Goal: Register for event/course

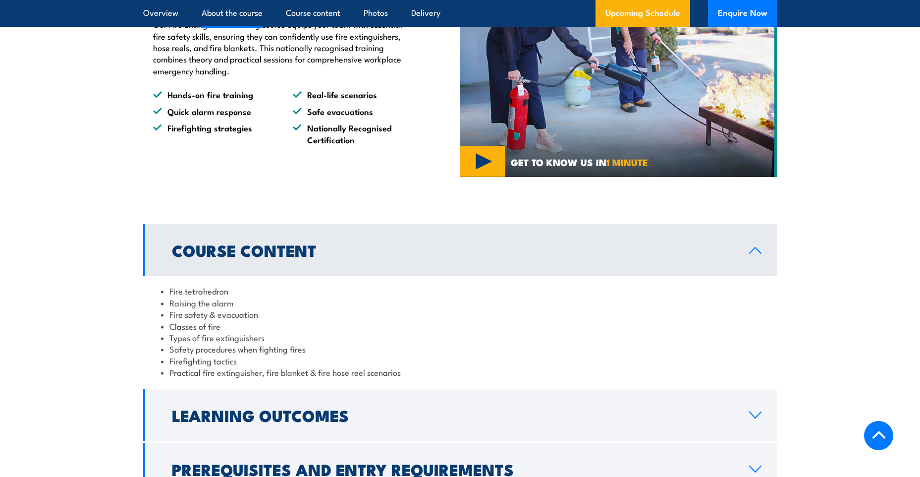
scroll to position [892, 0]
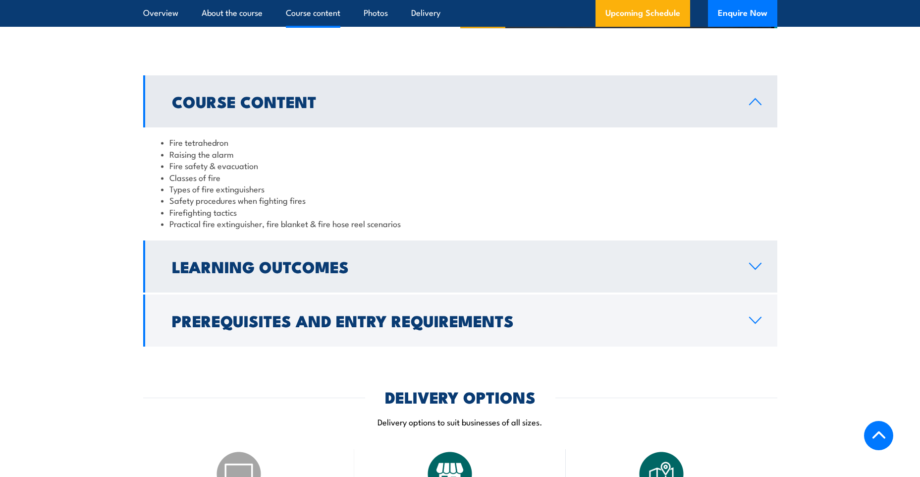
click at [254, 279] on link "Learning Outcomes" at bounding box center [460, 266] width 634 height 52
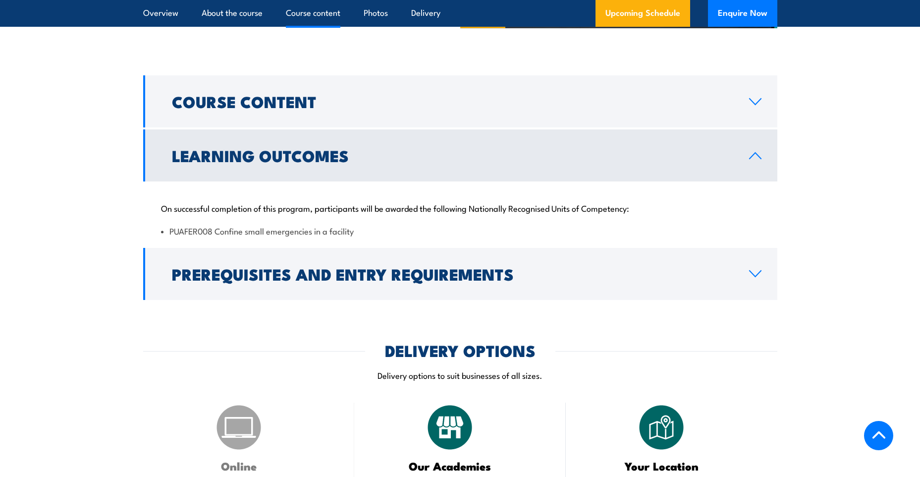
click at [254, 279] on h2 "Prerequisites and Entry Requirements" at bounding box center [452, 274] width 561 height 14
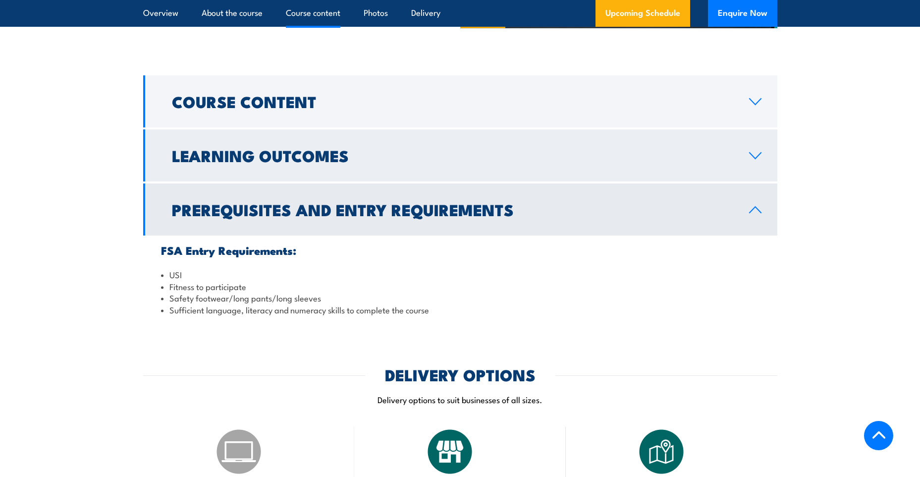
click at [280, 173] on link "Learning Outcomes" at bounding box center [460, 155] width 634 height 52
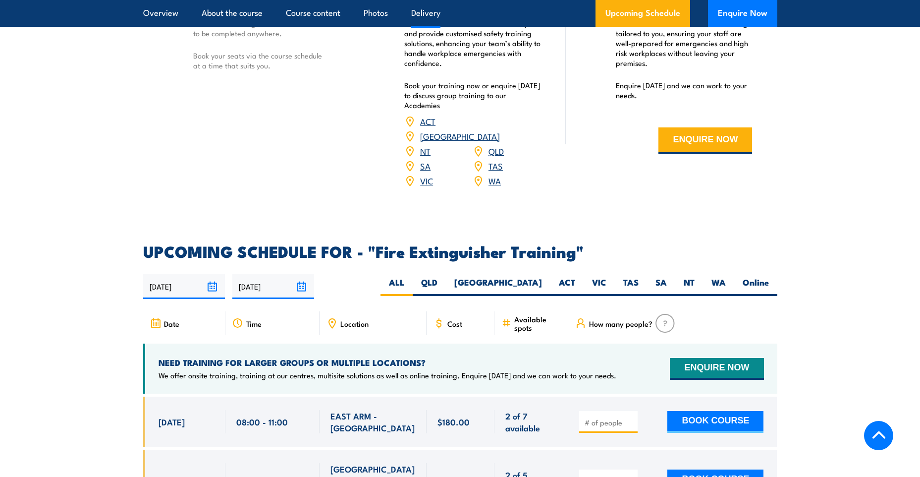
scroll to position [1487, 0]
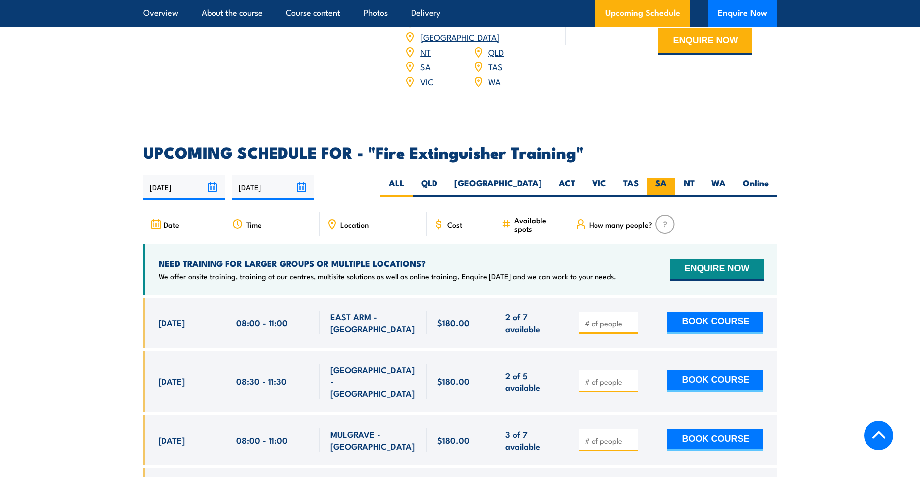
click at [652, 177] on label "SA" at bounding box center [661, 186] width 28 height 19
click at [667, 177] on input "SA" at bounding box center [670, 180] width 6 height 6
radio input "true"
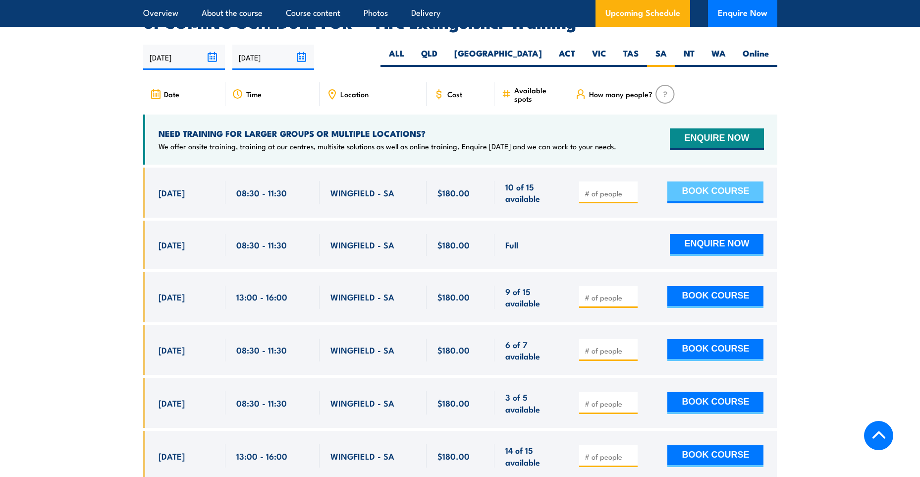
click at [704, 181] on button "BOOK COURSE" at bounding box center [716, 192] width 96 height 22
type input "1"
click at [712, 181] on button "BOOK COURSE" at bounding box center [716, 192] width 96 height 22
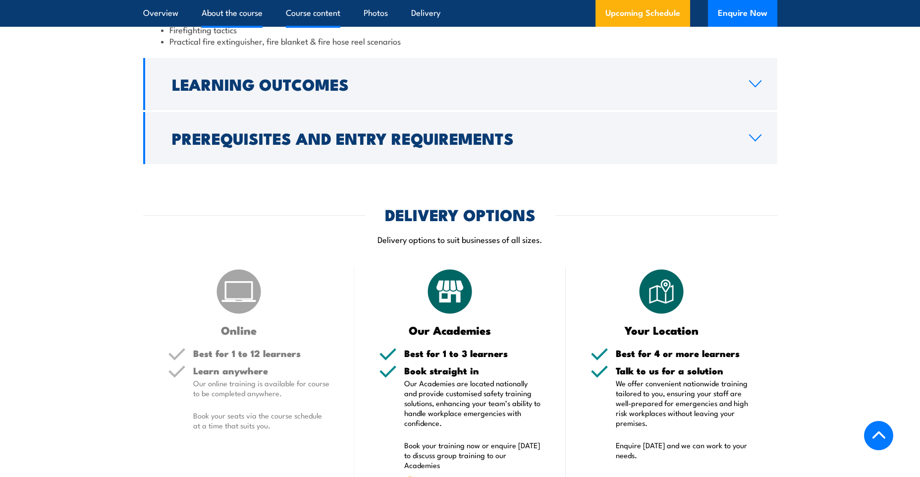
click at [230, 19] on link "About the course" at bounding box center [232, 13] width 61 height 26
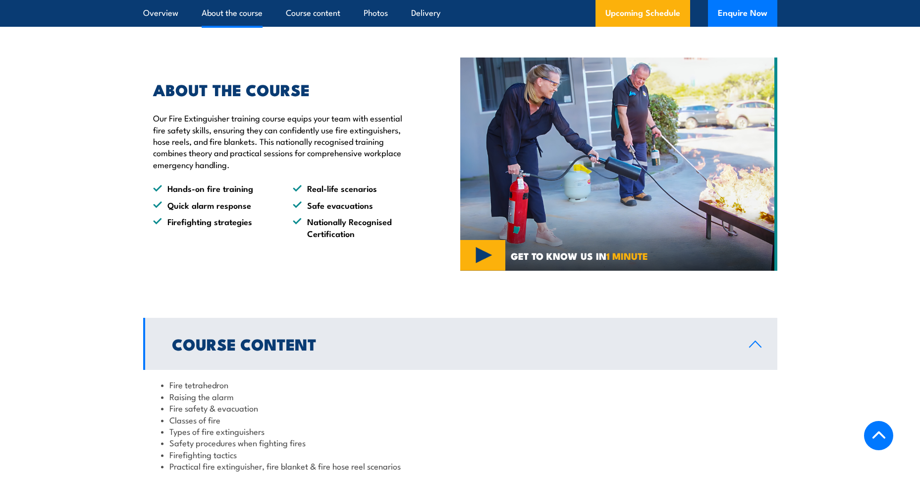
scroll to position [646, 0]
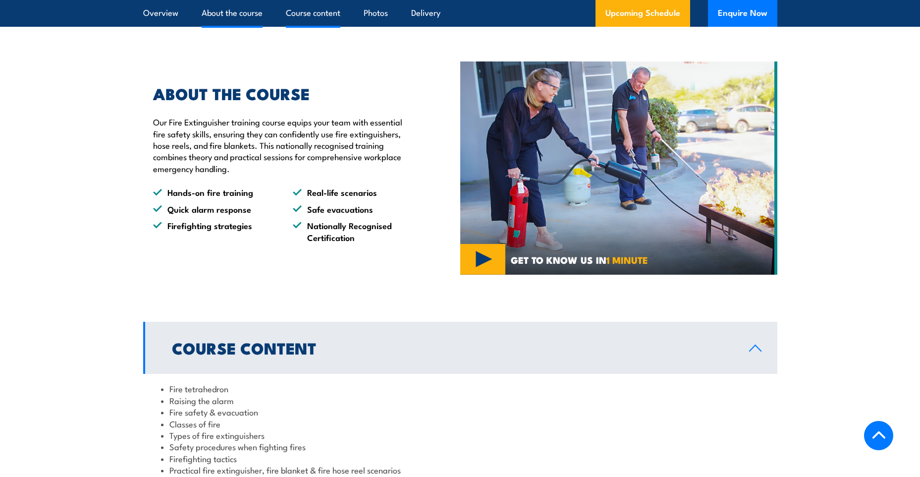
click at [326, 14] on link "Course content" at bounding box center [313, 13] width 55 height 26
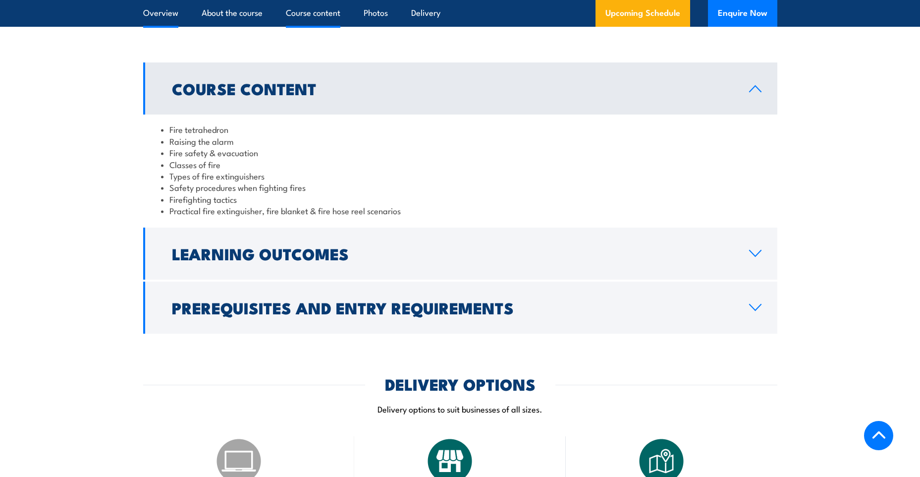
click at [163, 15] on link "Overview" at bounding box center [160, 13] width 35 height 26
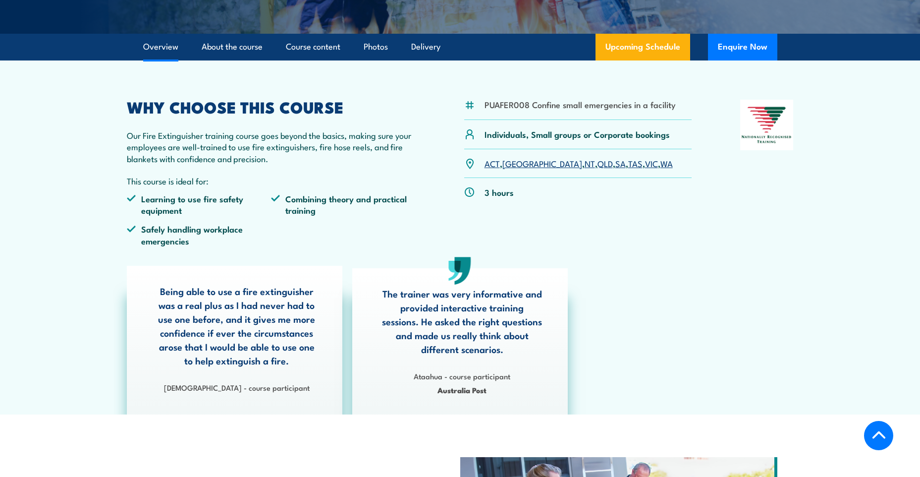
scroll to position [249, 0]
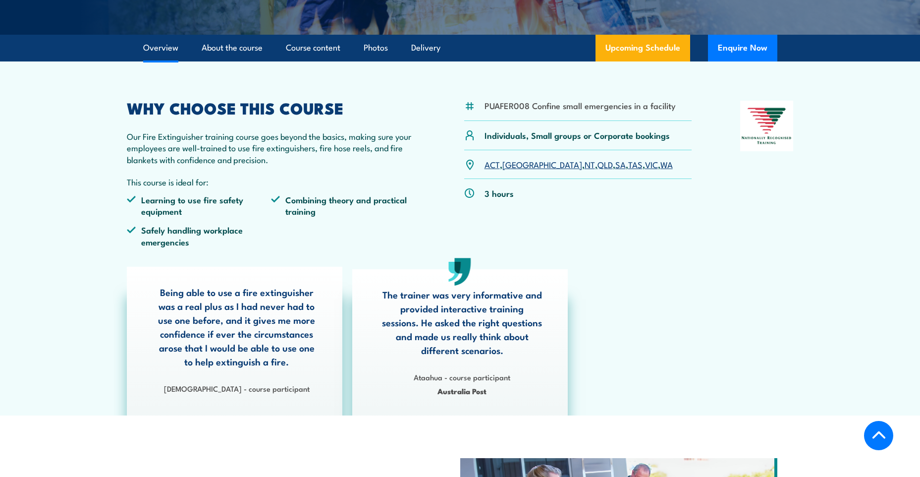
click at [515, 107] on li "PUAFER008 Confine small emergencies in a facility" at bounding box center [580, 105] width 191 height 11
drag, startPoint x: 515, startPoint y: 107, endPoint x: 605, endPoint y: 107, distance: 89.7
click at [605, 107] on li "PUAFER008 Confine small emergencies in a facility" at bounding box center [580, 105] width 191 height 11
click at [386, 50] on link "Photos" at bounding box center [376, 48] width 24 height 26
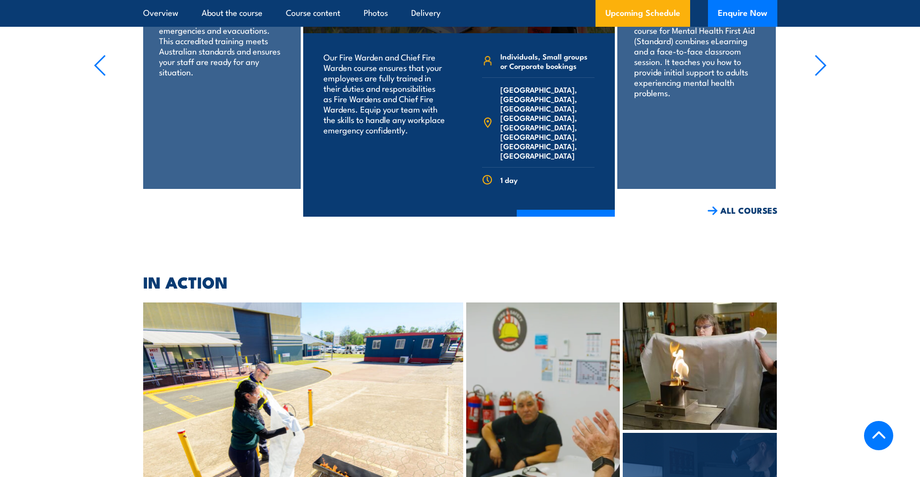
scroll to position [3386, 0]
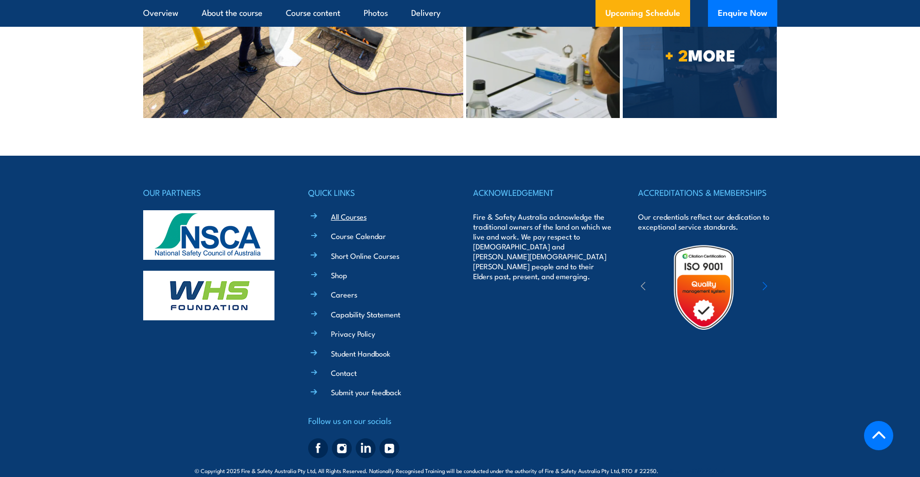
click at [343, 211] on link "All Courses" at bounding box center [349, 216] width 36 height 10
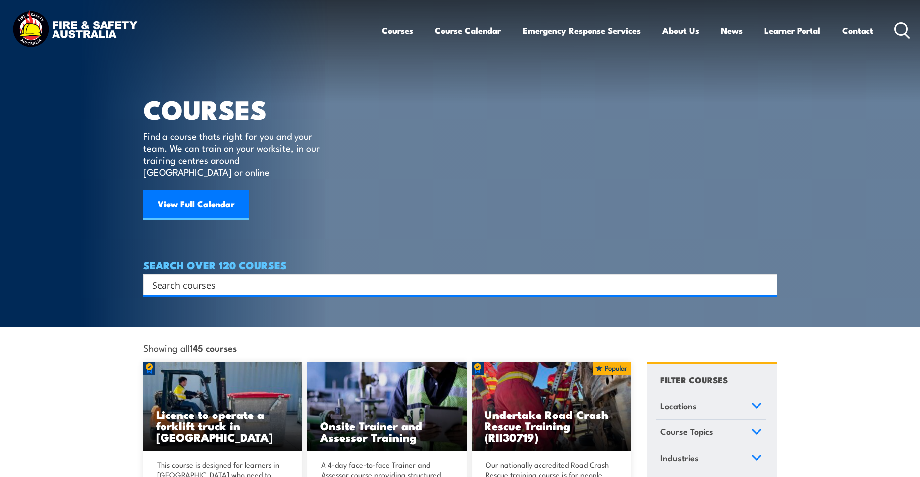
drag, startPoint x: 780, startPoint y: 25, endPoint x: 750, endPoint y: 24, distance: 29.3
